Goal: Transaction & Acquisition: Purchase product/service

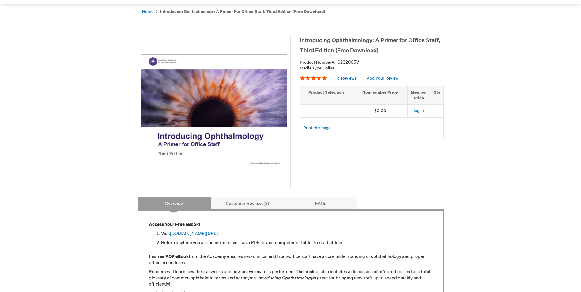
scroll to position [92, 0]
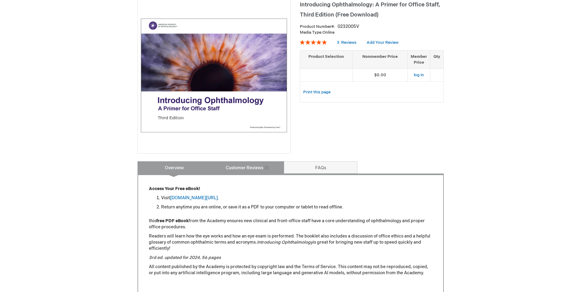
click at [227, 173] on link "Customer Reviews 3" at bounding box center [248, 168] width 74 height 12
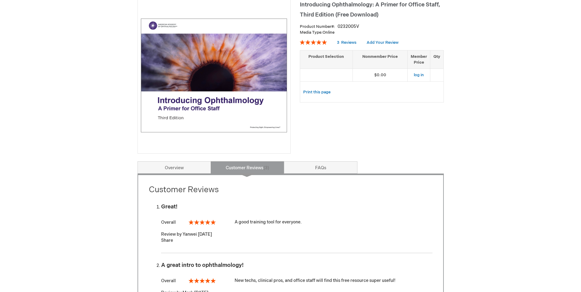
click at [307, 161] on div "Introducing Ophthalmology: A Primer for Office Staff, Third Edition (Free Downl…" at bounding box center [291, 229] width 307 height 460
click at [306, 166] on link "FAQs" at bounding box center [321, 168] width 74 height 12
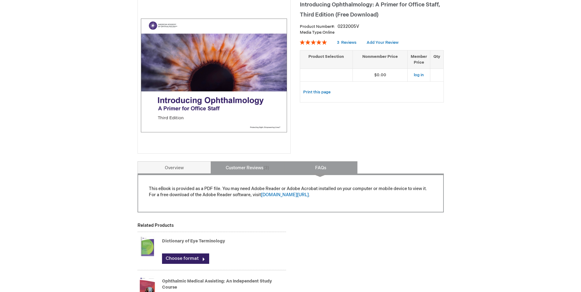
click at [254, 170] on link "Customer Reviews 3" at bounding box center [248, 168] width 74 height 12
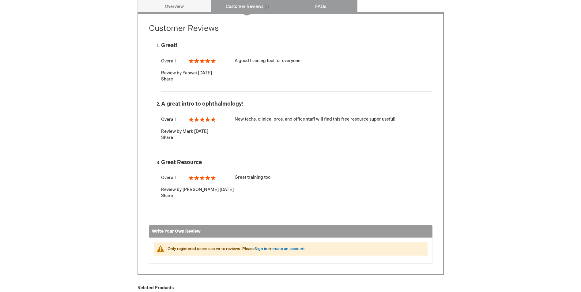
click at [302, 5] on link "FAQs" at bounding box center [321, 6] width 74 height 12
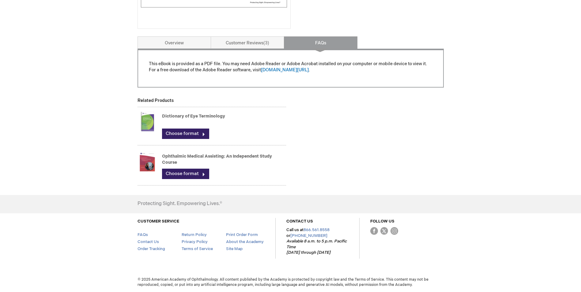
click at [184, 116] on link "Dictionary of Eye Terminology" at bounding box center [193, 116] width 63 height 5
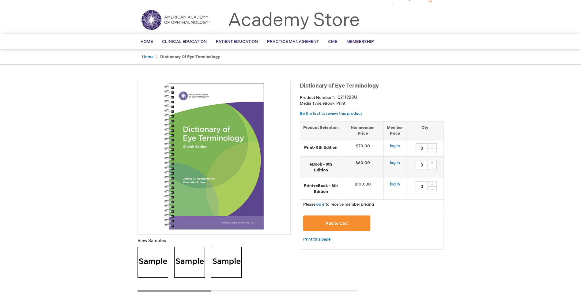
scroll to position [123, 0]
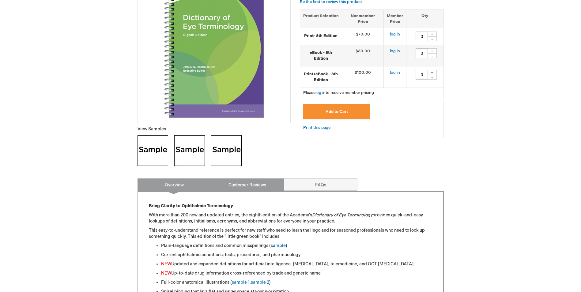
click at [240, 188] on link "Customer Reviews" at bounding box center [248, 185] width 74 height 12
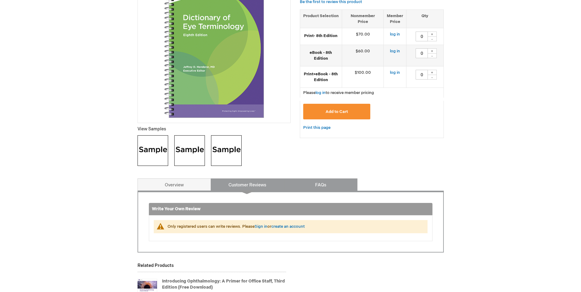
click at [319, 183] on link "FAQs" at bounding box center [321, 185] width 74 height 12
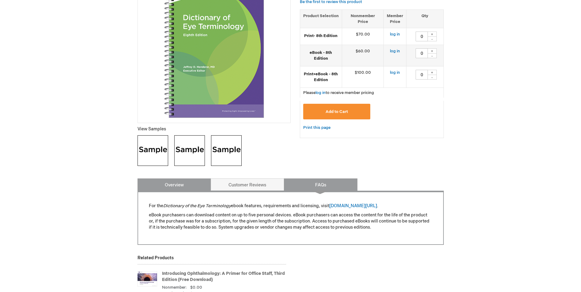
click at [181, 191] on link "Overview" at bounding box center [175, 185] width 74 height 12
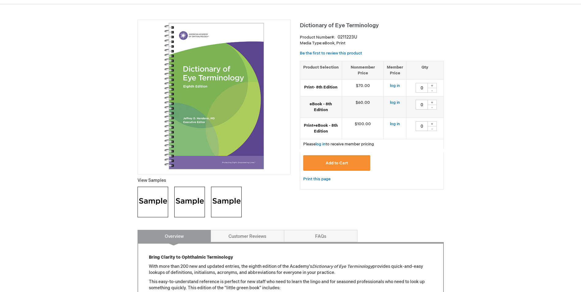
scroll to position [56, 0]
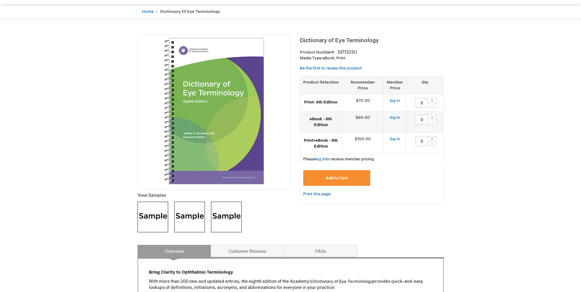
click at [224, 147] on img at bounding box center [214, 111] width 147 height 147
click at [162, 217] on img at bounding box center [153, 217] width 31 height 31
click at [192, 221] on img at bounding box center [189, 217] width 31 height 31
click at [232, 224] on img at bounding box center [226, 217] width 31 height 31
click at [229, 144] on img at bounding box center [214, 111] width 147 height 147
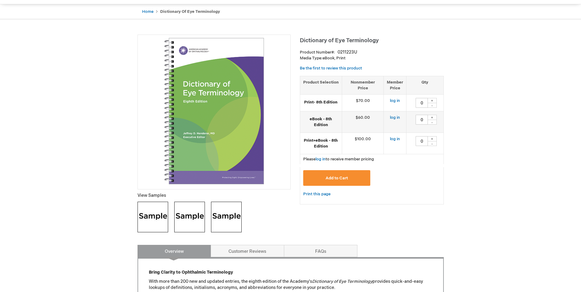
click at [333, 177] on span "Add to Cart" at bounding box center [337, 178] width 22 height 5
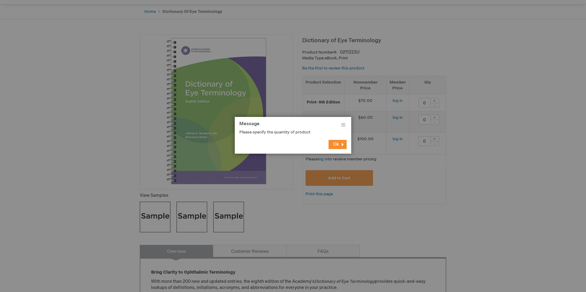
click at [340, 147] on button "Ok" at bounding box center [338, 144] width 18 height 9
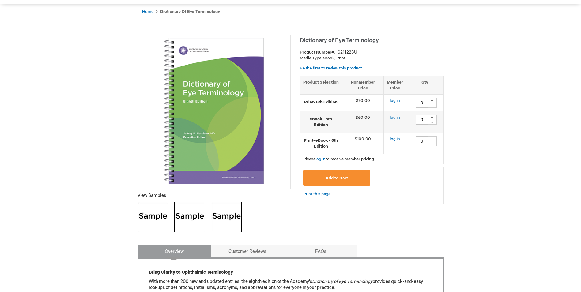
click at [326, 102] on strong "Print- 8th Edition" at bounding box center [321, 103] width 36 height 6
